Goal: Information Seeking & Learning: Learn about a topic

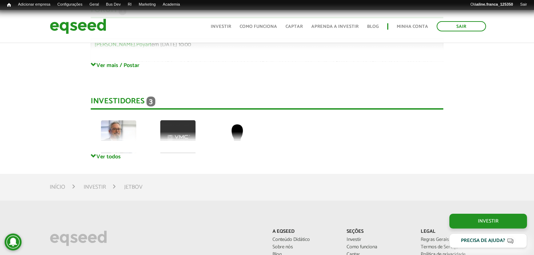
scroll to position [1941, 0]
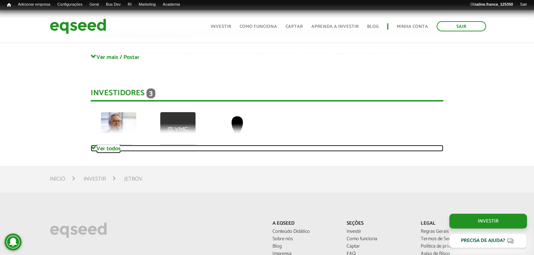
click at [109, 150] on link "Ver todos" at bounding box center [267, 148] width 353 height 7
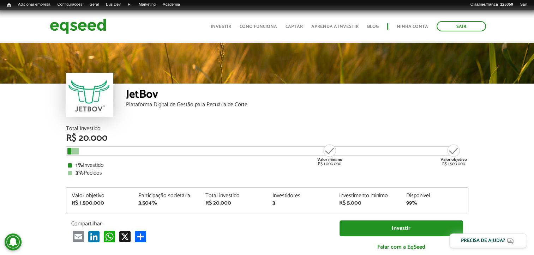
scroll to position [0, 0]
